Goal: Task Accomplishment & Management: Manage account settings

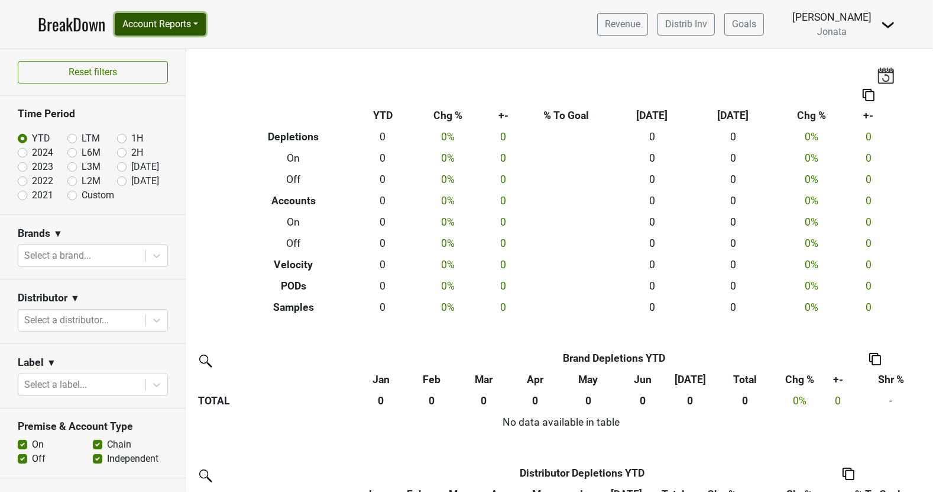
click at [196, 27] on button "Account Reports" at bounding box center [160, 24] width 91 height 22
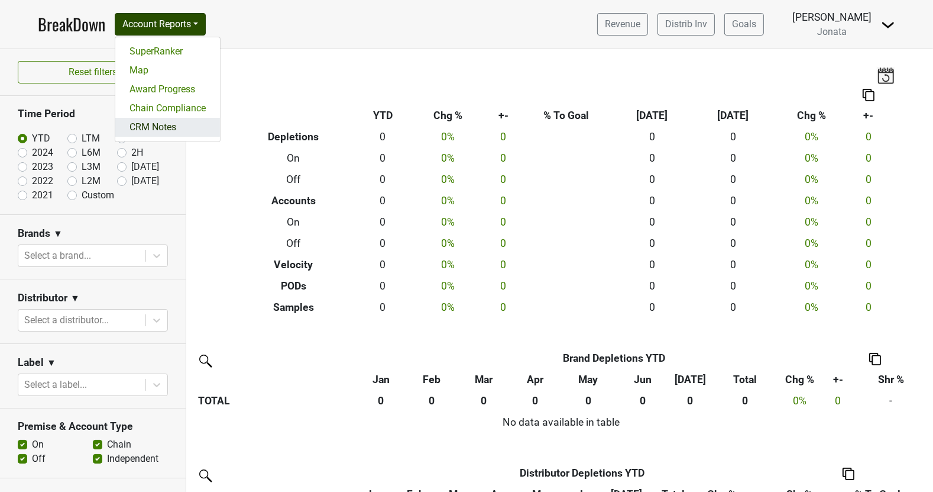
click at [191, 122] on link "CRM Notes" at bounding box center [167, 127] width 105 height 19
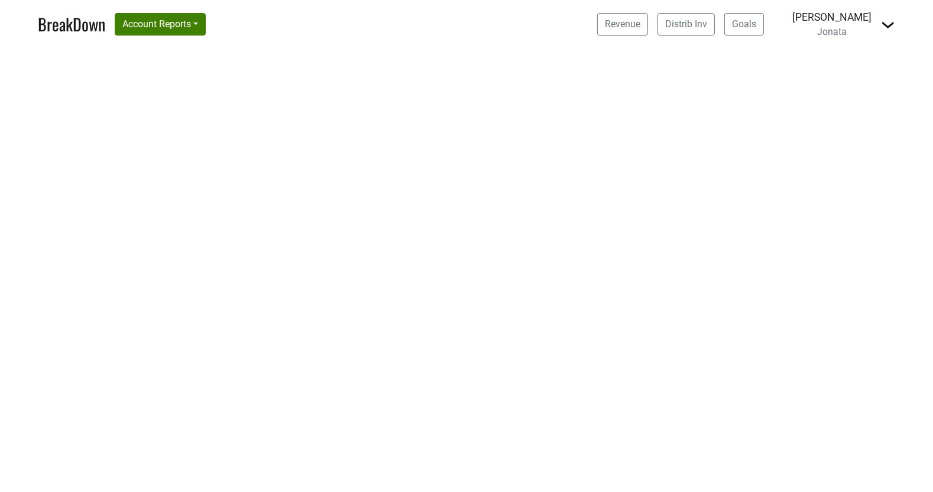
select select "CA"
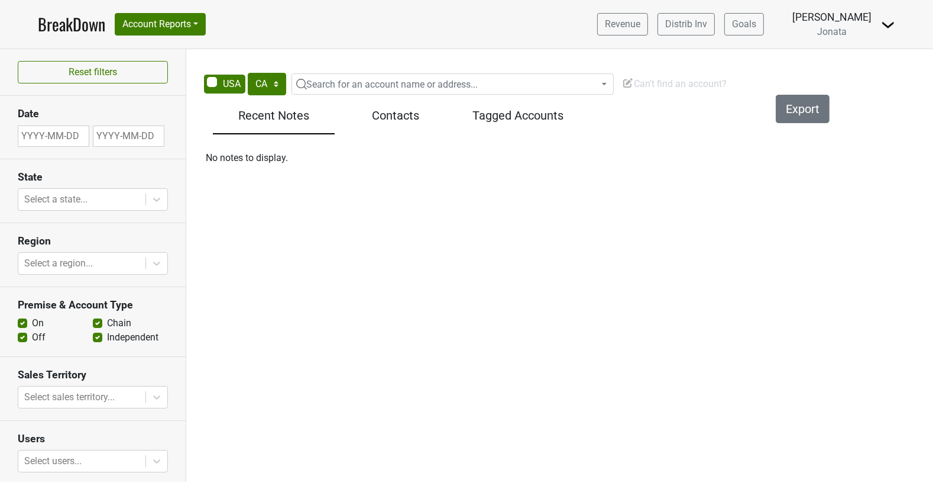
click at [890, 21] on img at bounding box center [888, 25] width 14 height 14
click at [849, 54] on link "Control Center" at bounding box center [847, 47] width 93 height 19
click at [879, 25] on div "Revenue Distrib Inv Goals [PERSON_NAME] [GEOGRAPHIC_DATA] [GEOGRAPHIC_DATA] Ope…" at bounding box center [742, 24] width 308 height 30
click at [888, 22] on img at bounding box center [888, 25] width 14 height 14
click at [848, 50] on link "Control Center" at bounding box center [847, 47] width 93 height 19
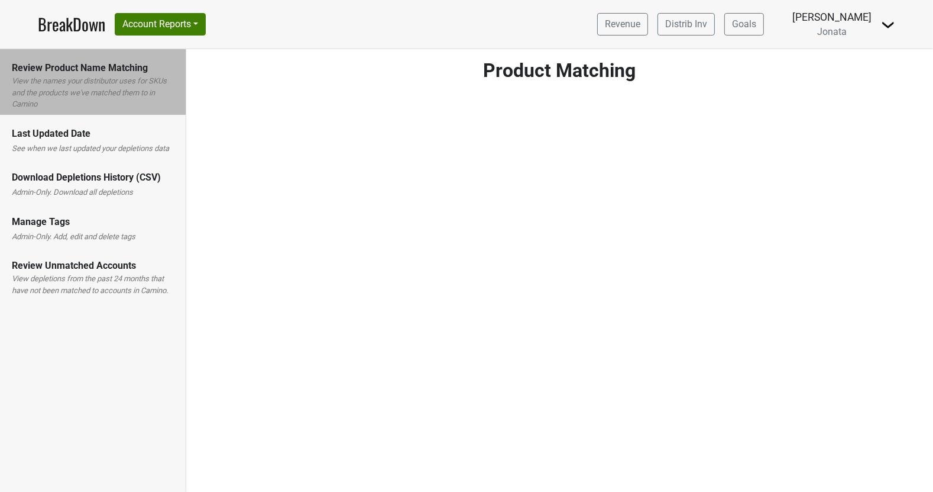
click at [90, 94] on label "View the names your distributor uses for SKUs and the products we've matched th…" at bounding box center [93, 92] width 162 height 35
click at [93, 142] on div "Last Updated Date See when we last updated your depletions data" at bounding box center [93, 137] width 186 height 44
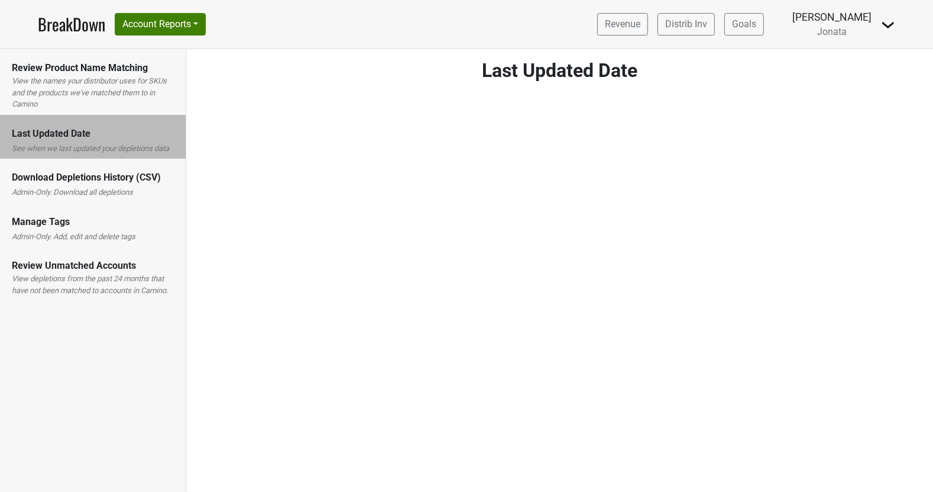
click at [82, 97] on label "View the names your distributor uses for SKUs and the products we've matched th…" at bounding box center [93, 92] width 162 height 35
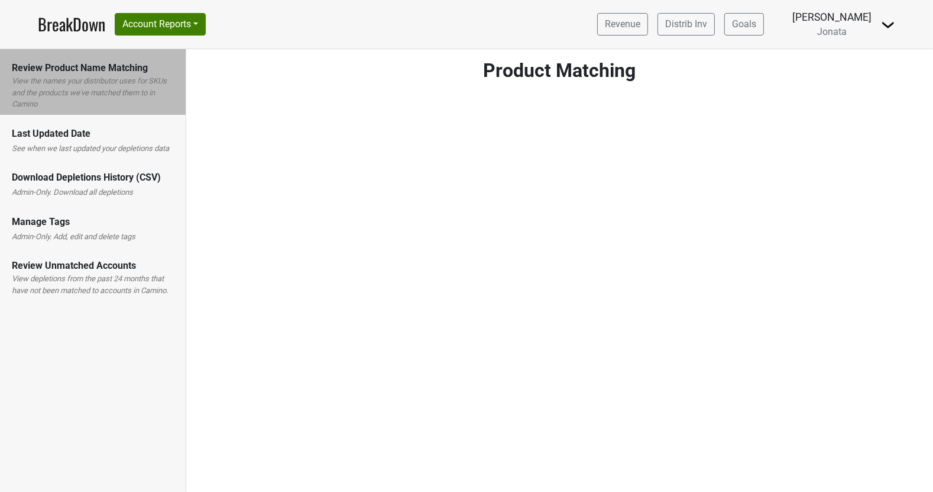
click at [87, 167] on div "Download Depletions History (CSV) Admin-Only. Download all depletions" at bounding box center [93, 181] width 186 height 44
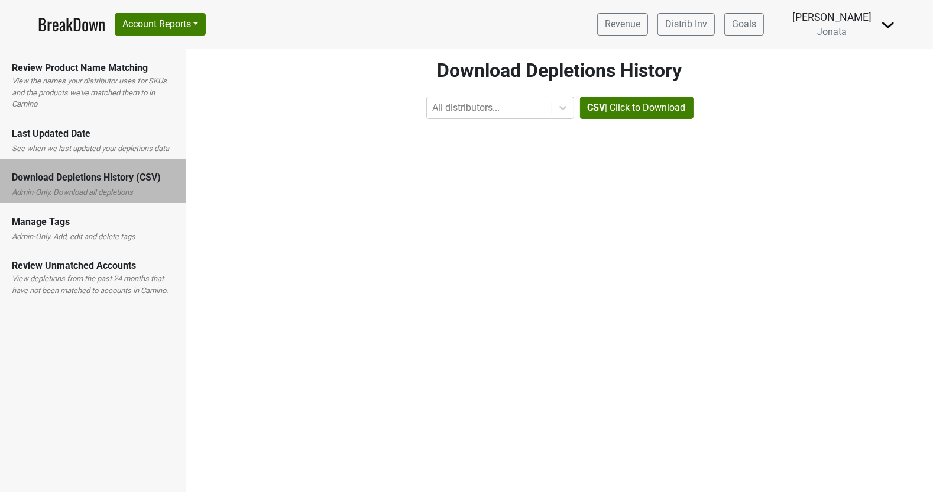
click at [92, 219] on div "Manage Tags" at bounding box center [93, 222] width 162 height 14
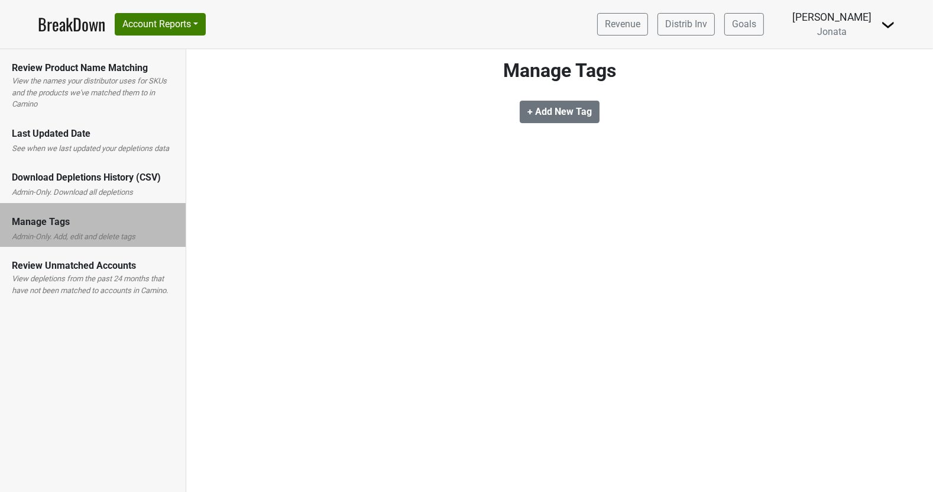
click at [95, 278] on label "View depletions from the past 24 months that have not been matched to accounts …" at bounding box center [93, 284] width 162 height 23
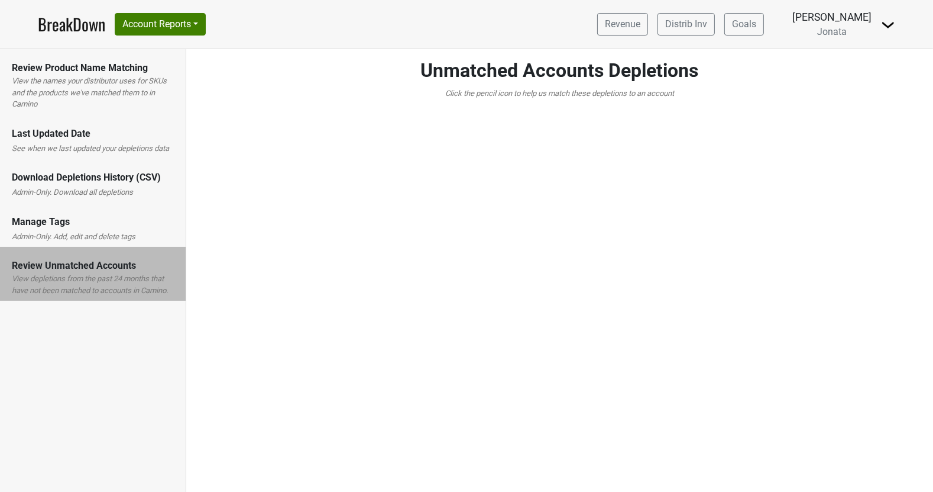
click at [113, 214] on div "Manage Tags Admin-Only. Add, edit and delete tags" at bounding box center [93, 225] width 186 height 44
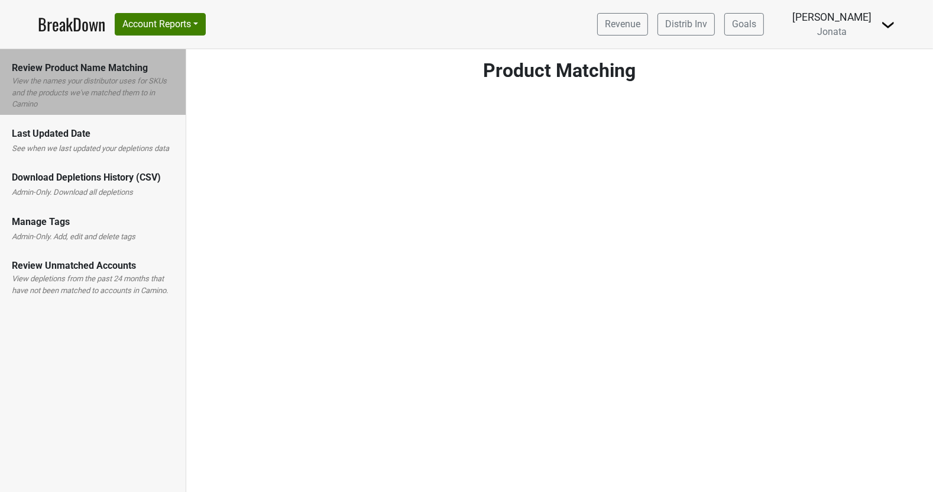
click at [108, 222] on div "Manage Tags" at bounding box center [93, 222] width 162 height 14
